Goal: Task Accomplishment & Management: Use online tool/utility

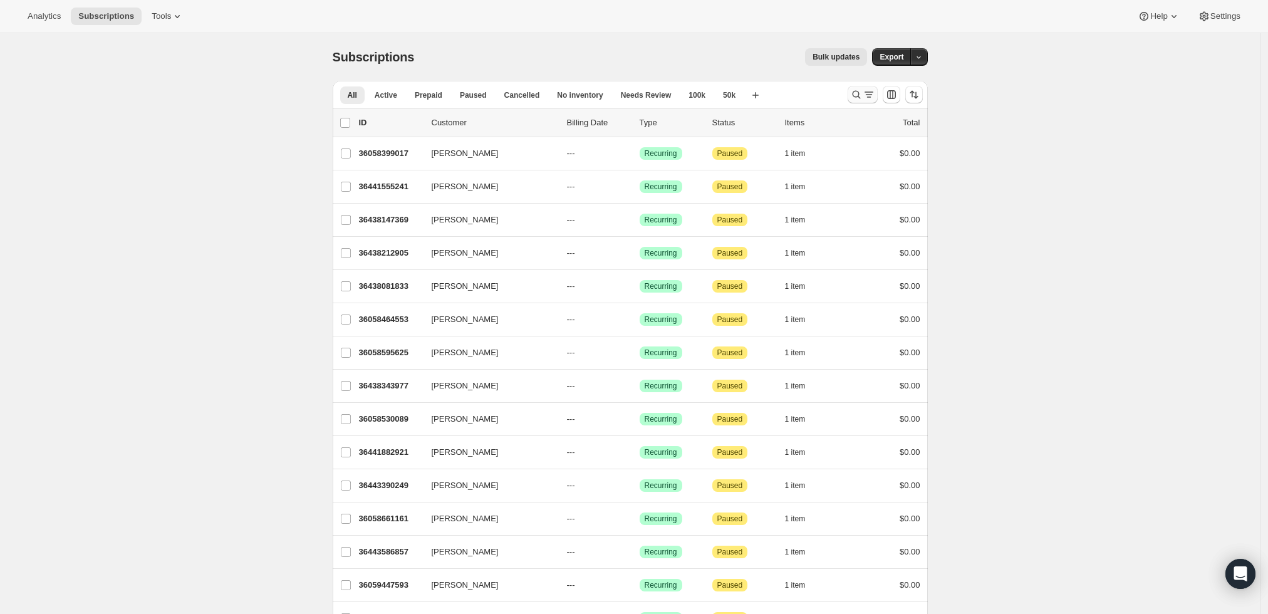
click at [854, 88] on icon "Search and filter results" at bounding box center [856, 94] width 13 height 13
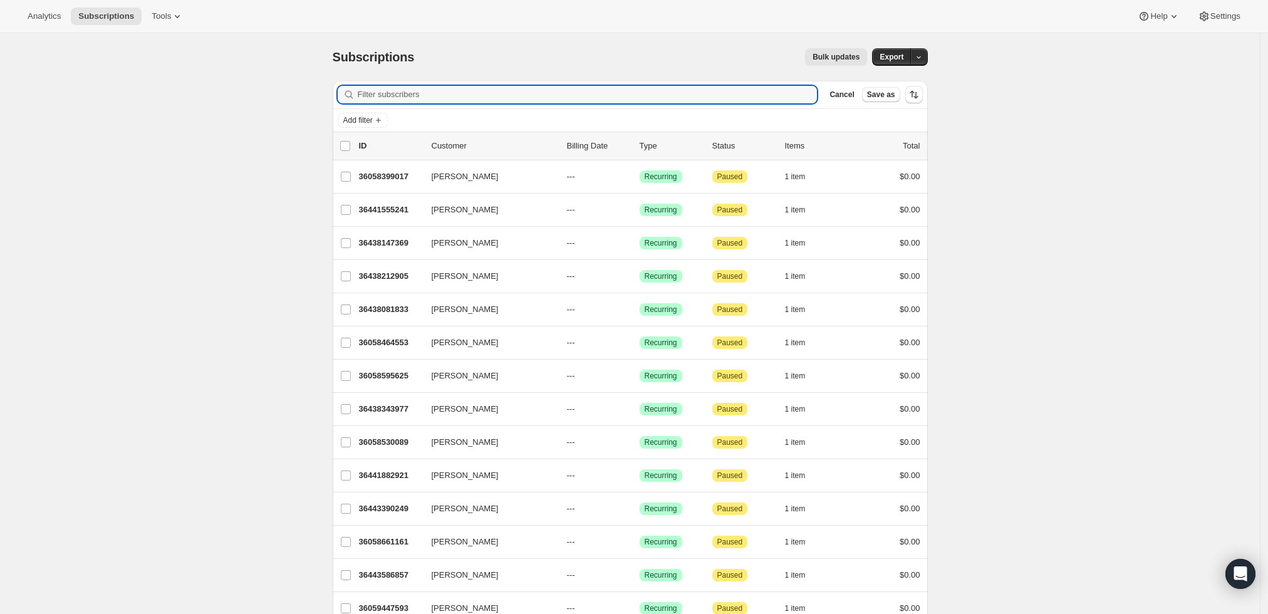
paste input "[EMAIL_ADDRESS][DOMAIN_NAME]"
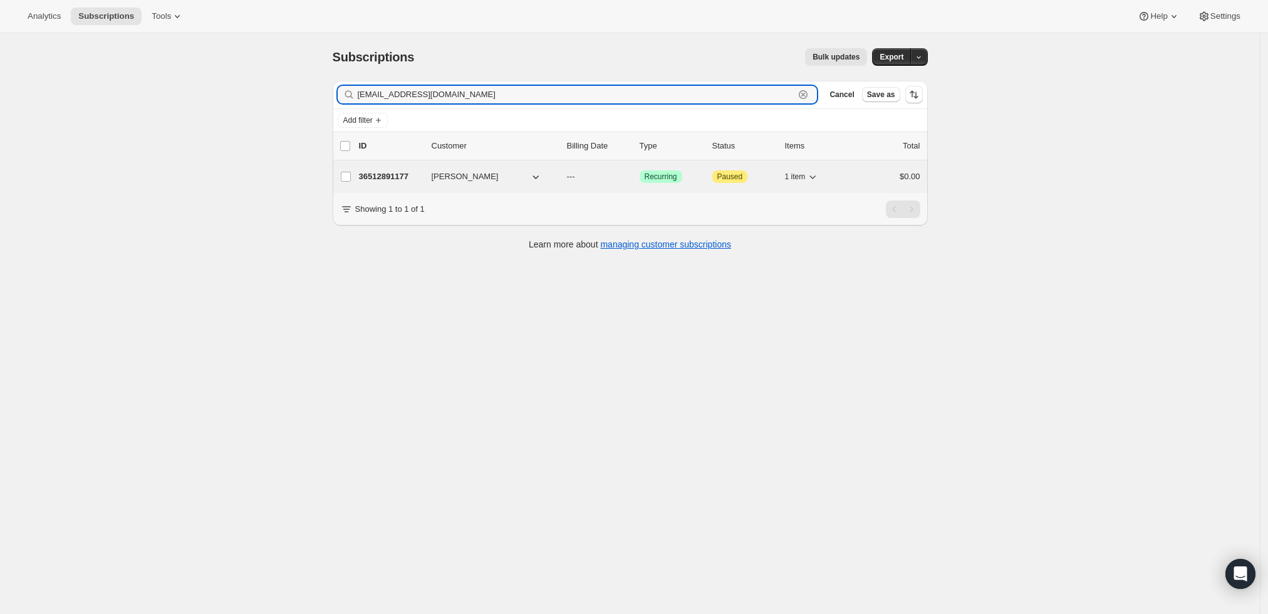
type input "[EMAIL_ADDRESS][DOMAIN_NAME]"
click at [376, 173] on p "36512891177" at bounding box center [390, 176] width 63 height 13
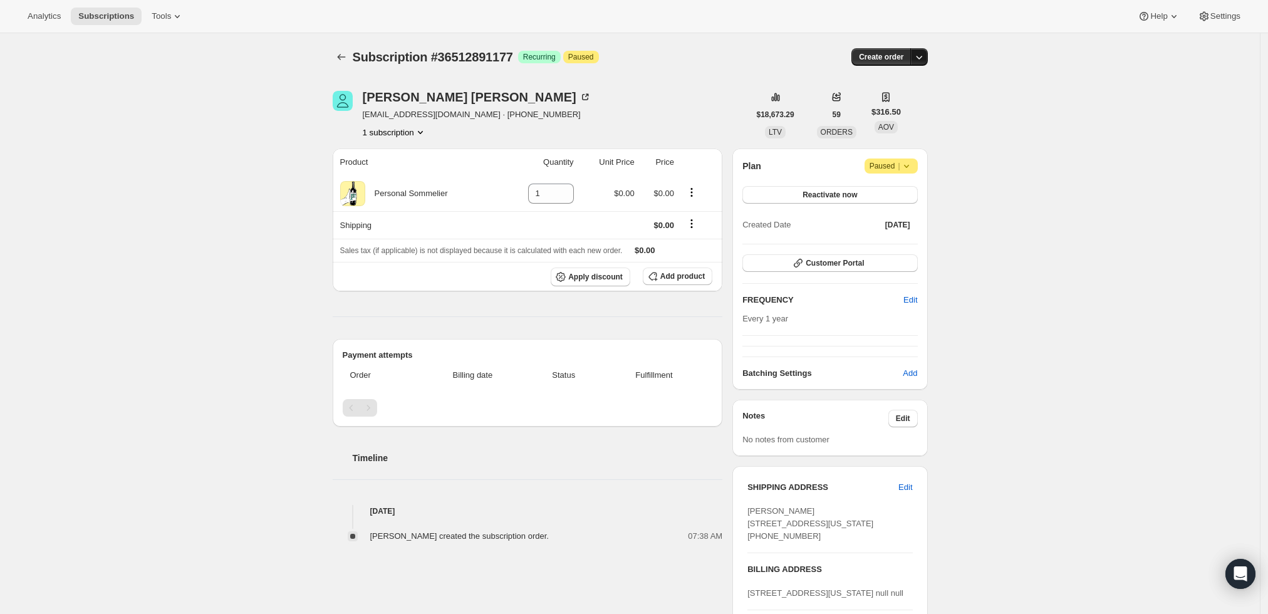
click at [921, 55] on icon "button" at bounding box center [918, 57] width 13 height 13
click at [887, 105] on span "Create custom one-time order" at bounding box center [869, 103] width 108 height 9
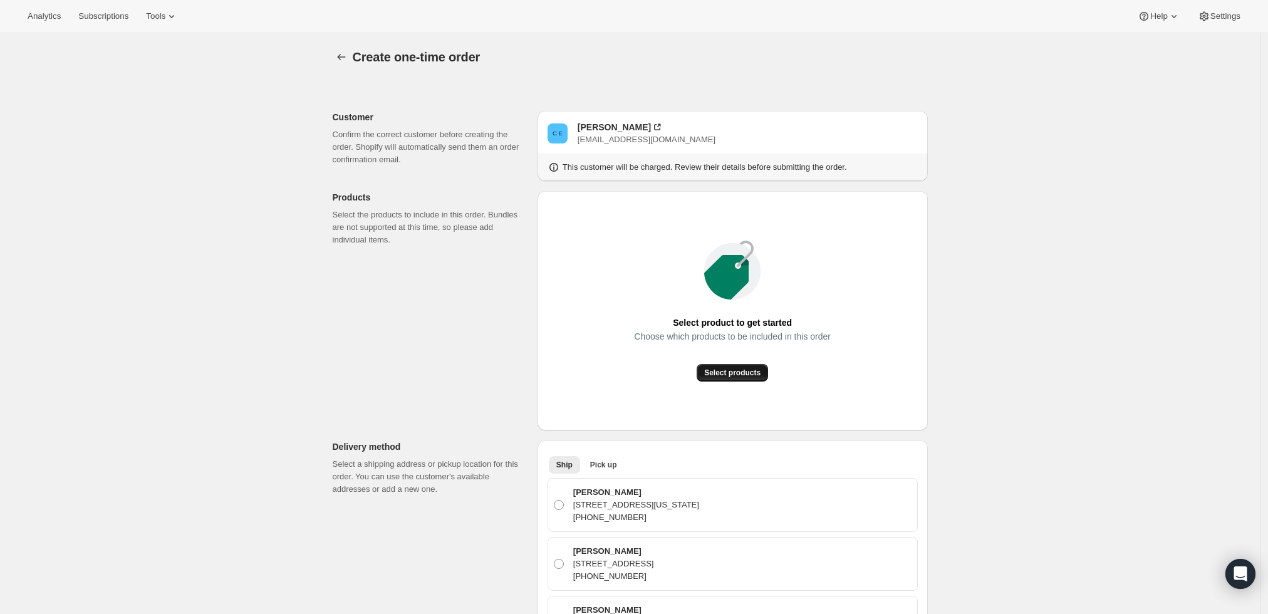
click at [725, 368] on span "Select products" at bounding box center [732, 373] width 56 height 10
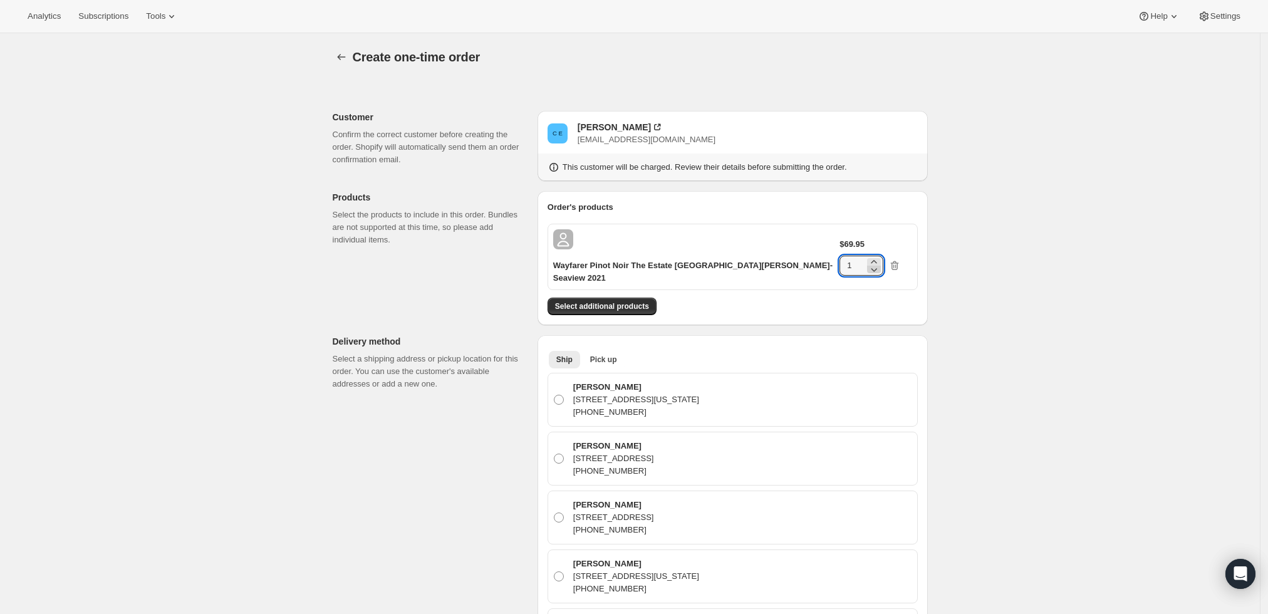
click at [880, 263] on icon at bounding box center [873, 269] width 13 height 13
click at [880, 256] on icon at bounding box center [873, 262] width 13 height 13
type input "3"
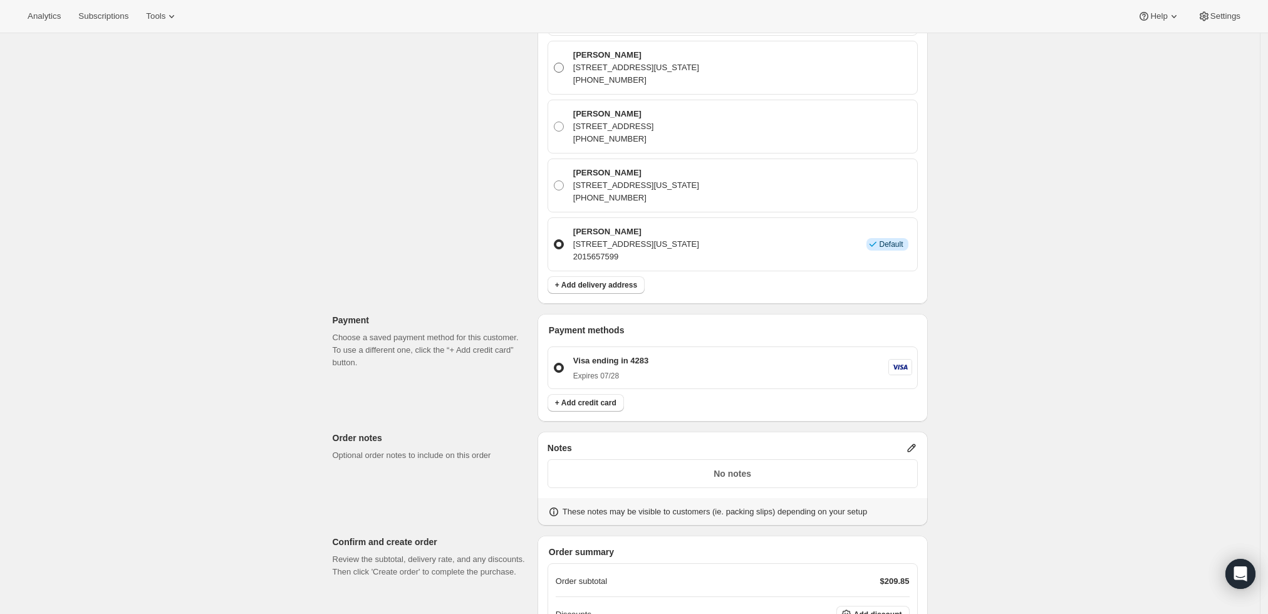
scroll to position [757, 0]
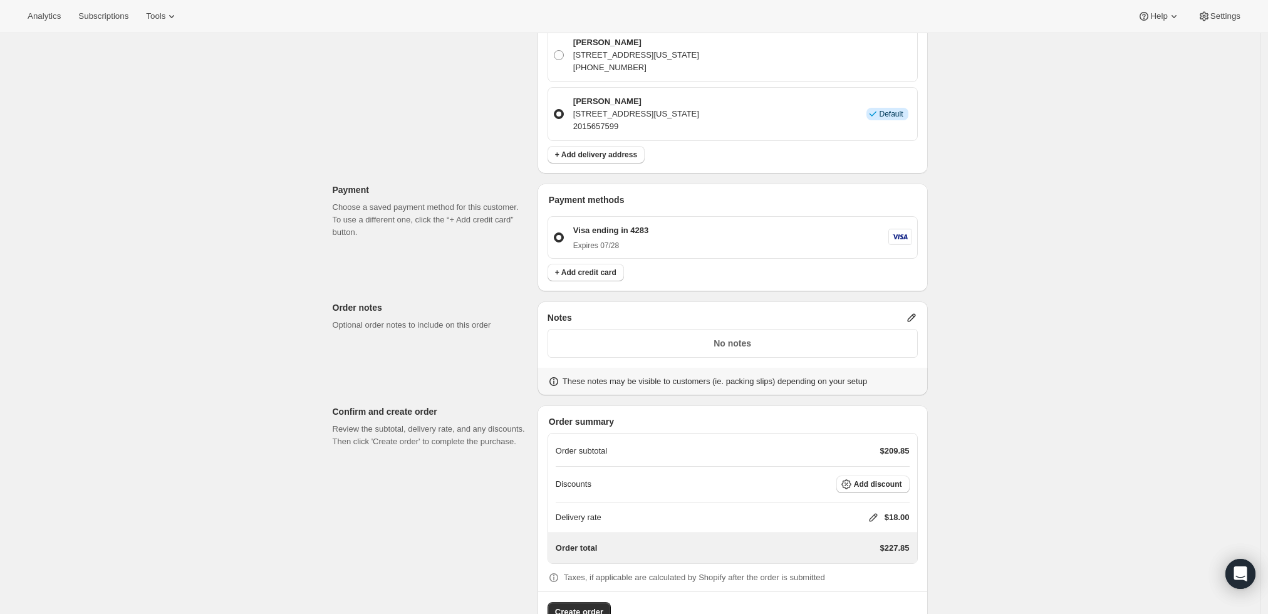
click at [911, 311] on icon at bounding box center [911, 317] width 13 height 13
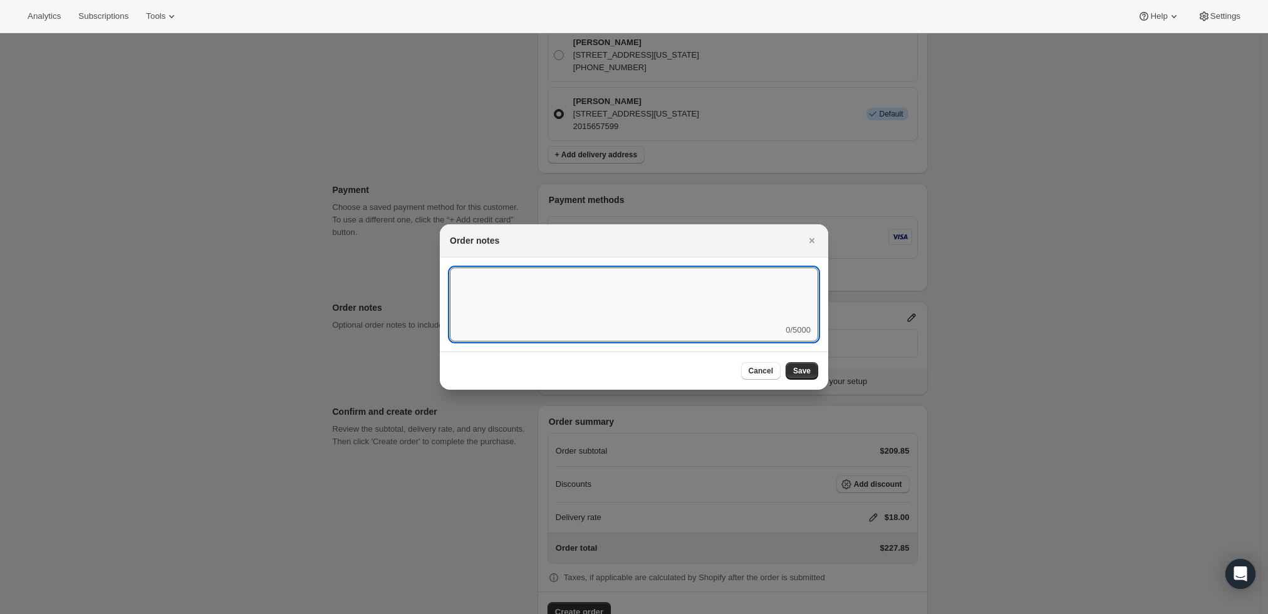
click at [744, 313] on textarea ":rd3:" at bounding box center [634, 295] width 368 height 56
type textarea "Weather HOLD"
click at [790, 372] on button "Save" at bounding box center [801, 371] width 33 height 18
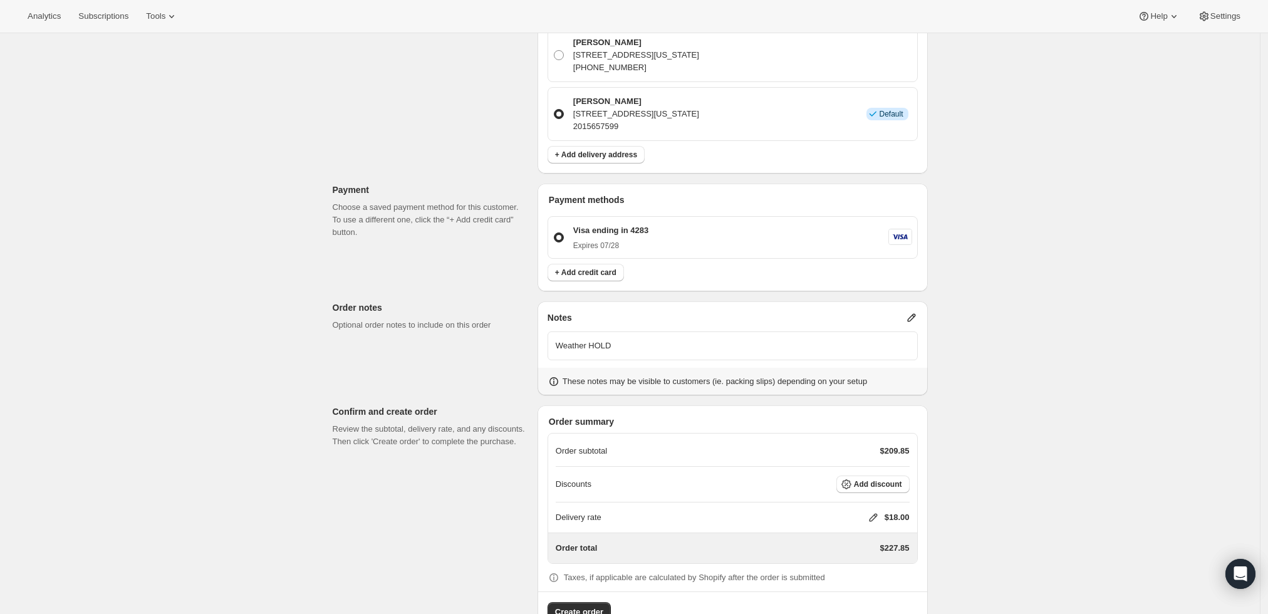
click at [874, 511] on icon at bounding box center [873, 517] width 13 height 13
click at [855, 530] on input "0" at bounding box center [879, 527] width 113 height 20
type input "0"
click at [864, 564] on button "Save" at bounding box center [870, 556] width 33 height 18
click at [578, 606] on span "Create order" at bounding box center [579, 612] width 48 height 13
